Goal: Task Accomplishment & Management: Complete application form

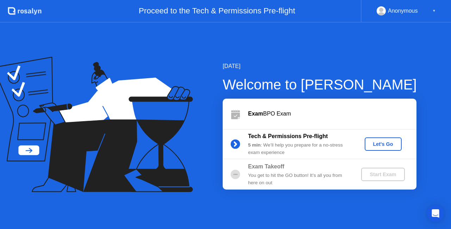
click at [380, 145] on div "Let's Go" at bounding box center [383, 144] width 31 height 6
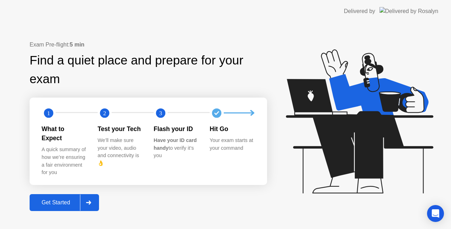
click at [60, 199] on div "Get Started" at bounding box center [56, 202] width 48 height 6
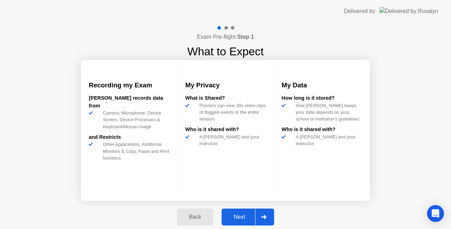
click at [233, 210] on button "Next" at bounding box center [248, 217] width 53 height 17
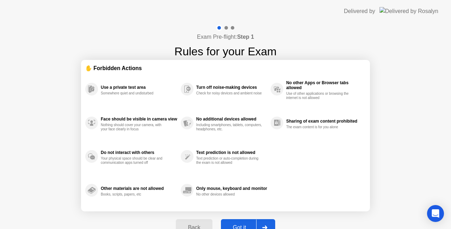
click at [236, 224] on div "Got it" at bounding box center [239, 227] width 33 height 6
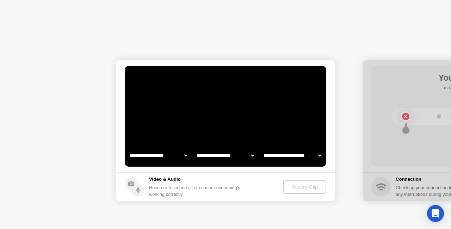
select select "**********"
select select "*******"
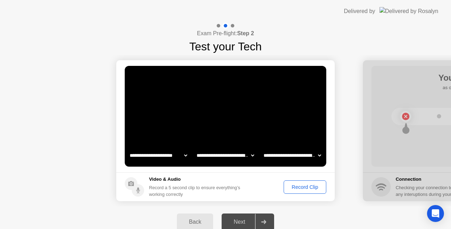
click at [295, 184] on div "Record Clip" at bounding box center [305, 187] width 38 height 6
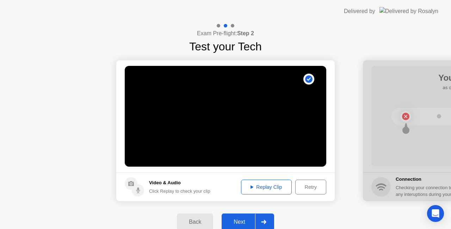
click at [239, 222] on div "Next" at bounding box center [239, 222] width 31 height 6
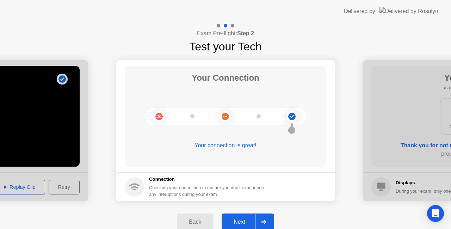
click at [242, 216] on button "Next" at bounding box center [248, 222] width 53 height 17
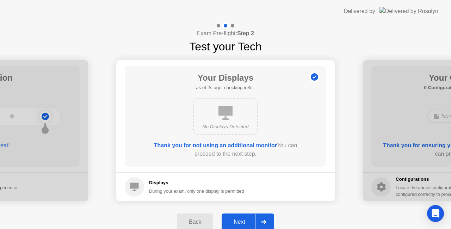
click at [252, 222] on div "Next" at bounding box center [239, 222] width 31 height 6
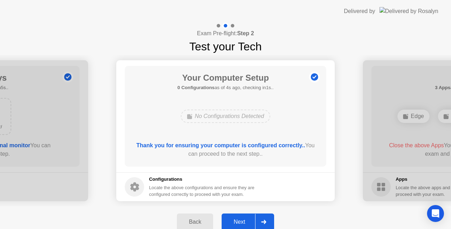
click at [250, 220] on div "Next" at bounding box center [239, 222] width 31 height 6
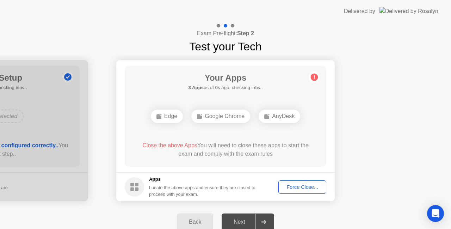
click at [310, 182] on button "Force Close..." at bounding box center [302, 186] width 48 height 13
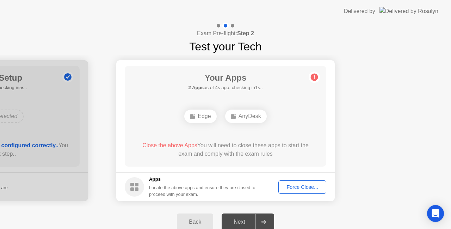
click at [295, 185] on div "Force Close..." at bounding box center [302, 187] width 43 height 6
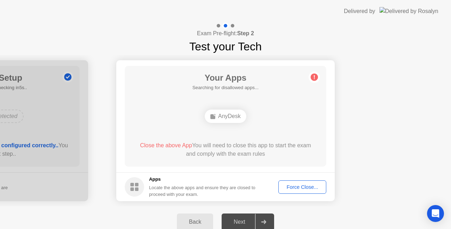
click at [296, 186] on div "Force Close..." at bounding box center [302, 187] width 43 height 6
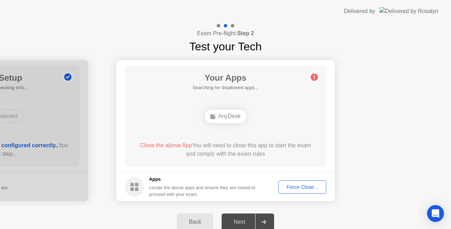
click at [191, 219] on div "Back" at bounding box center [195, 222] width 32 height 6
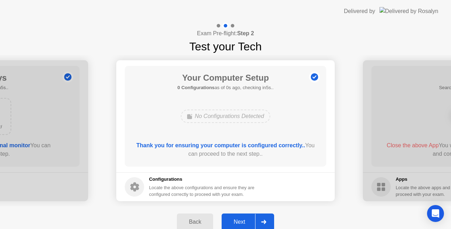
click at [247, 217] on button "Next" at bounding box center [248, 222] width 53 height 17
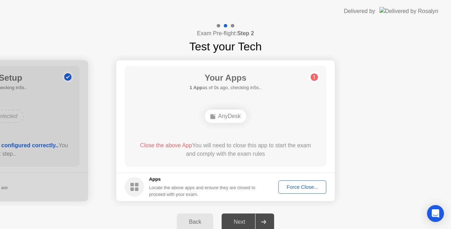
click at [312, 189] on div "Force Close..." at bounding box center [302, 187] width 43 height 6
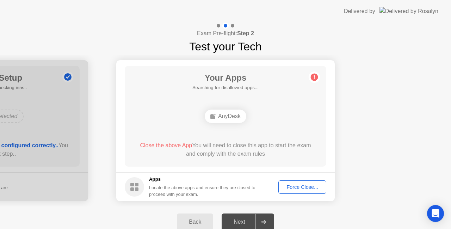
click at [302, 189] on div "Force Close..." at bounding box center [302, 187] width 43 height 6
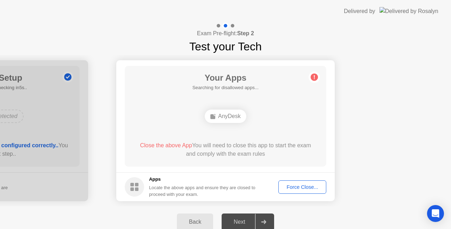
click at [296, 189] on div "Force Close..." at bounding box center [302, 187] width 43 height 6
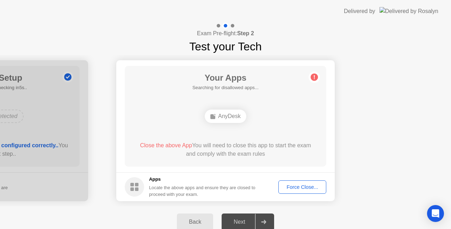
click at [294, 186] on div "Force Close..." at bounding box center [302, 187] width 43 height 6
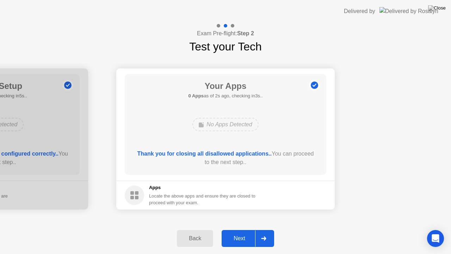
click at [239, 229] on button "Next" at bounding box center [248, 238] width 53 height 17
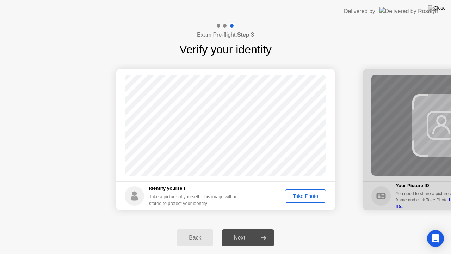
click at [306, 198] on div "Take Photo" at bounding box center [305, 196] width 37 height 6
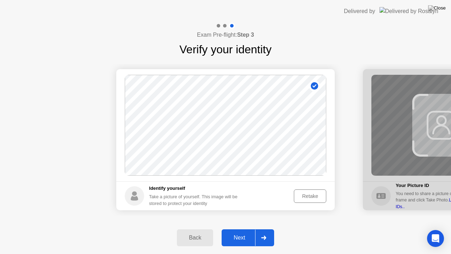
click at [264, 229] on div at bounding box center [263, 237] width 17 height 16
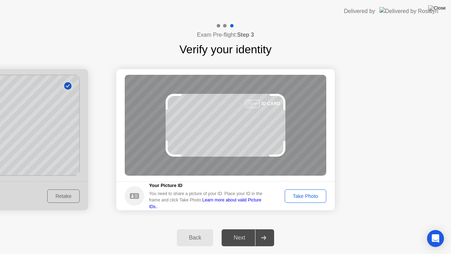
click at [310, 200] on button "Take Photo" at bounding box center [306, 195] width 42 height 13
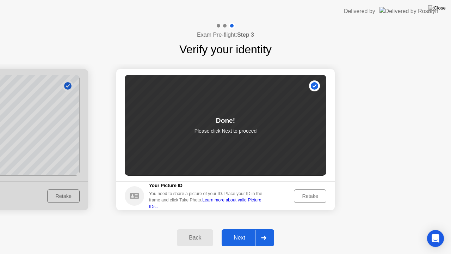
click at [267, 229] on div at bounding box center [263, 237] width 17 height 16
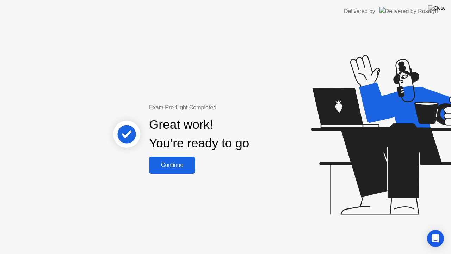
click at [171, 158] on button "Continue" at bounding box center [172, 164] width 46 height 17
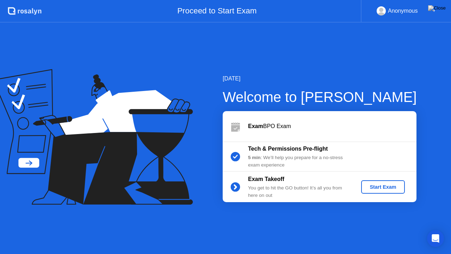
click at [376, 190] on div "Start Exam" at bounding box center [383, 187] width 38 height 6
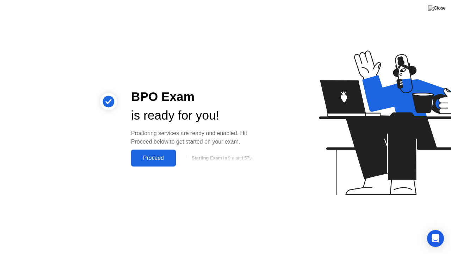
click at [149, 161] on div "Proceed" at bounding box center [153, 158] width 41 height 6
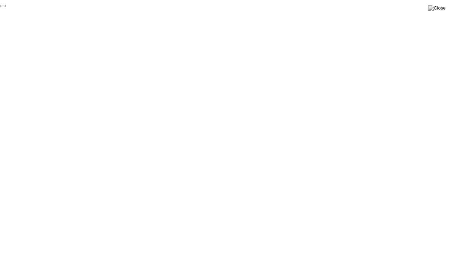
click div "End Proctoring Session"
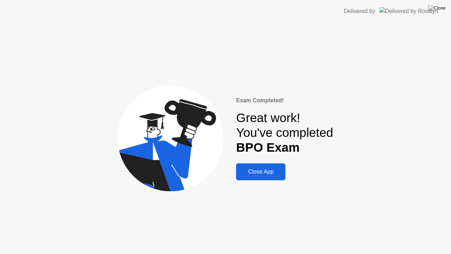
click at [263, 169] on div "Close App" at bounding box center [260, 171] width 45 height 6
